Goal: Check status: Check status

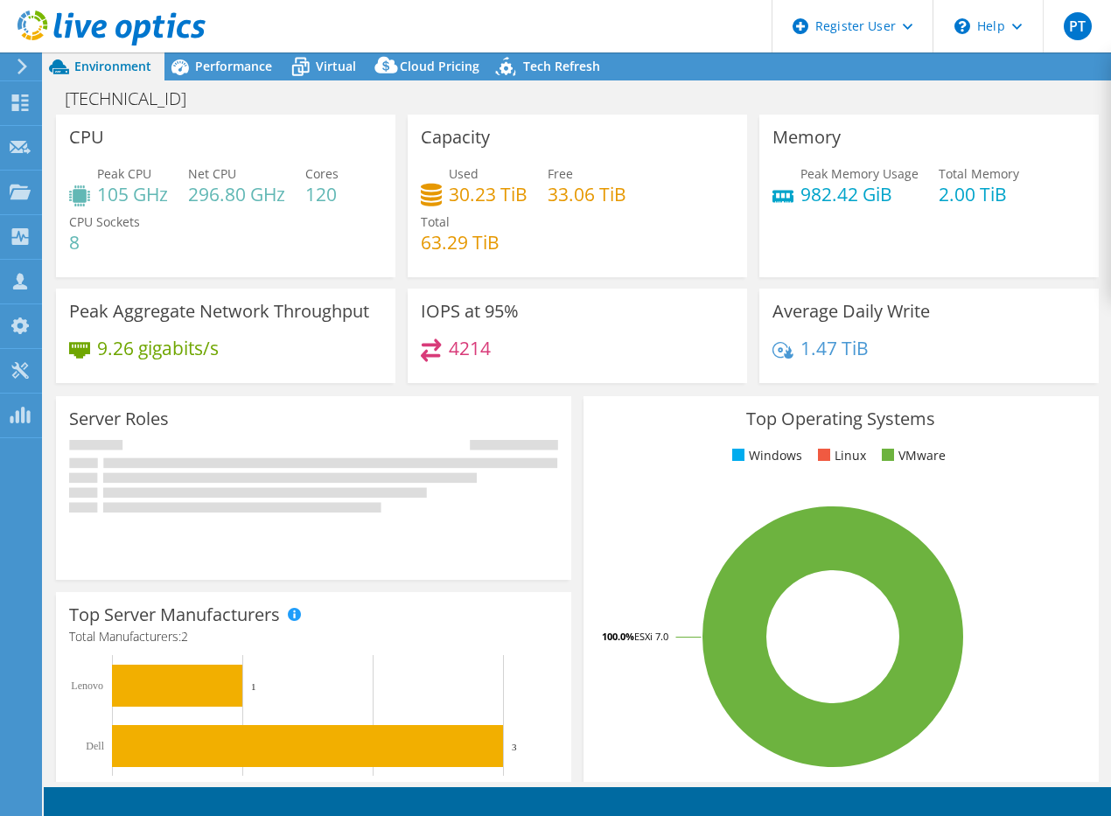
select select "USD"
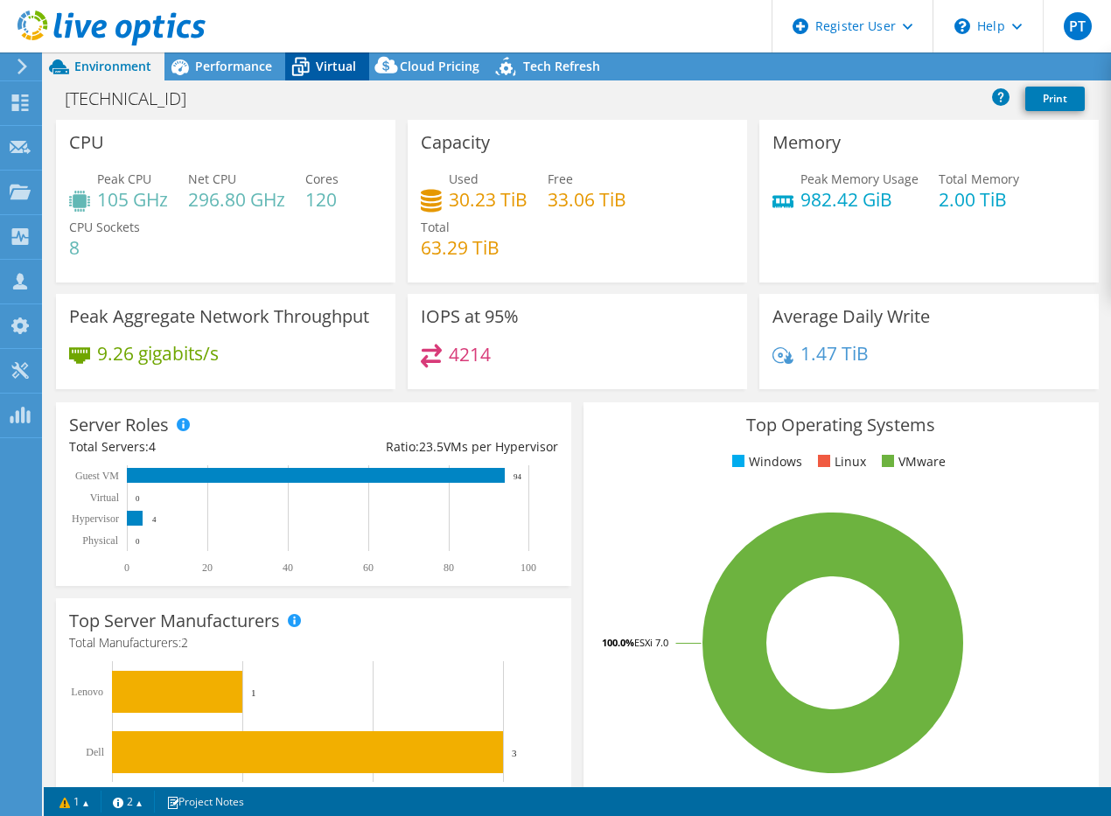
click at [340, 71] on span "Virtual" at bounding box center [336, 66] width 40 height 17
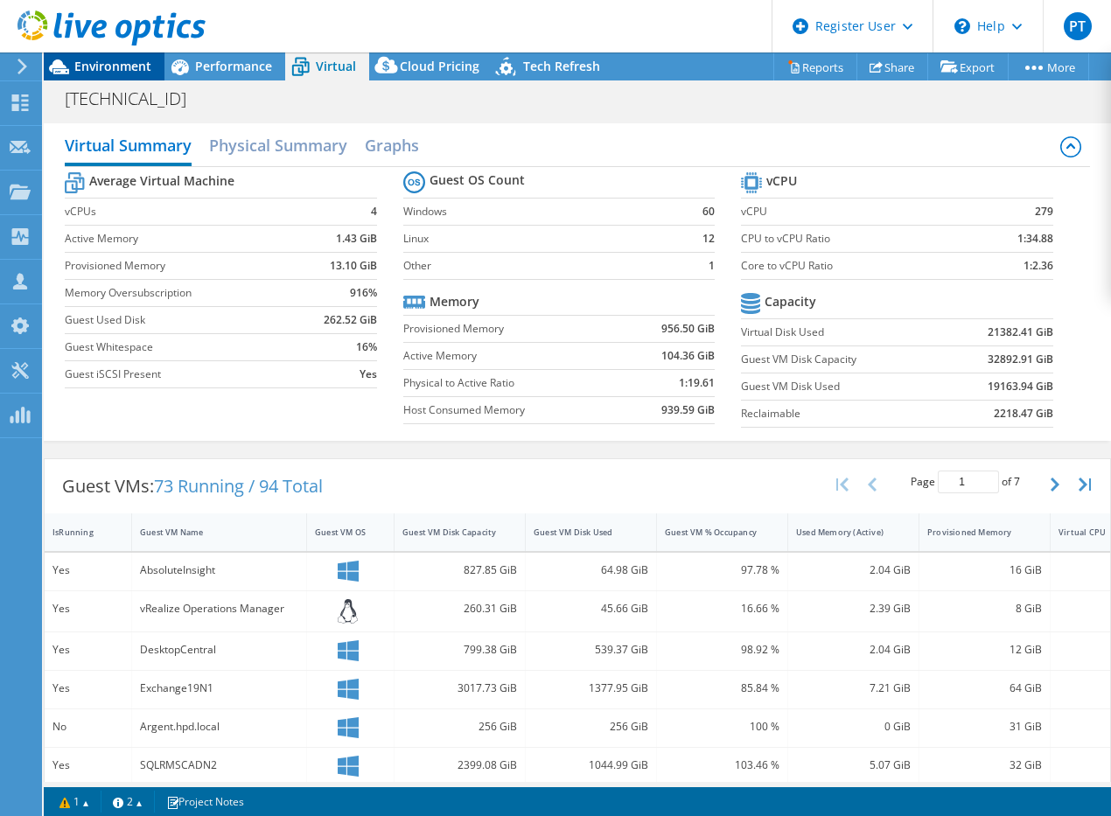
click at [120, 66] on span "Environment" at bounding box center [112, 66] width 77 height 17
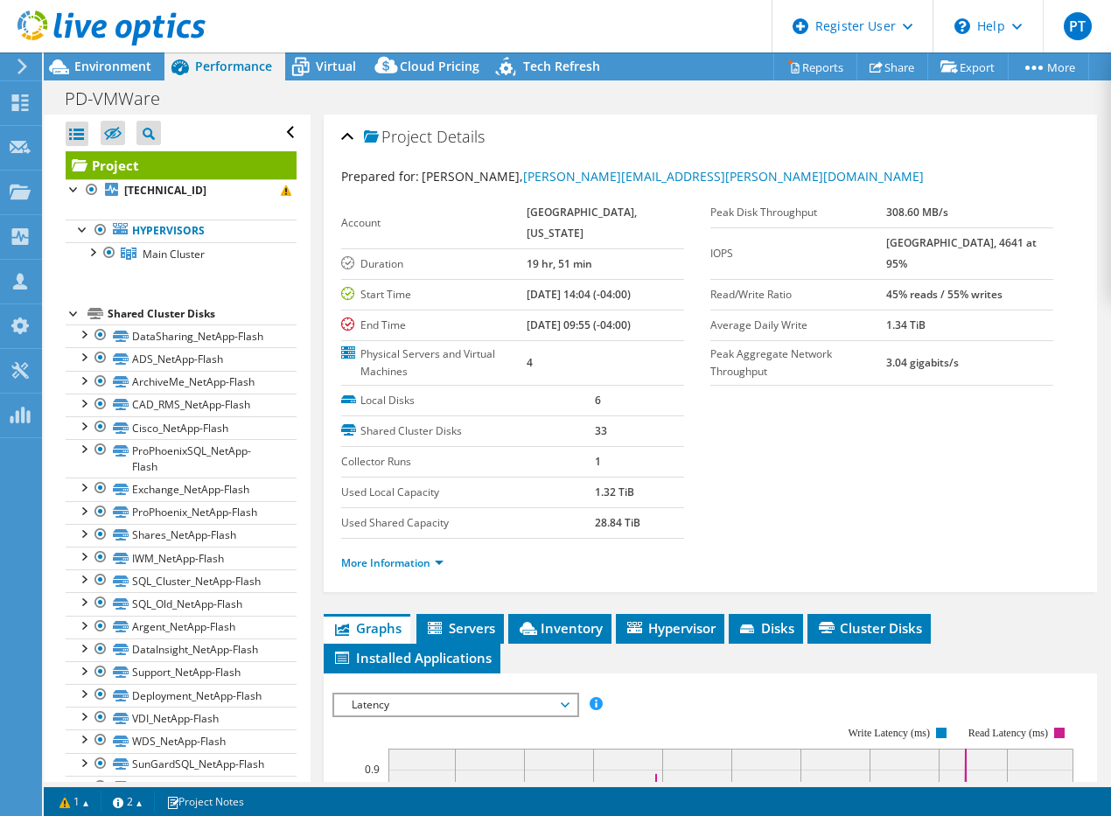
select select "USD"
